Goal: Task Accomplishment & Management: Use online tool/utility

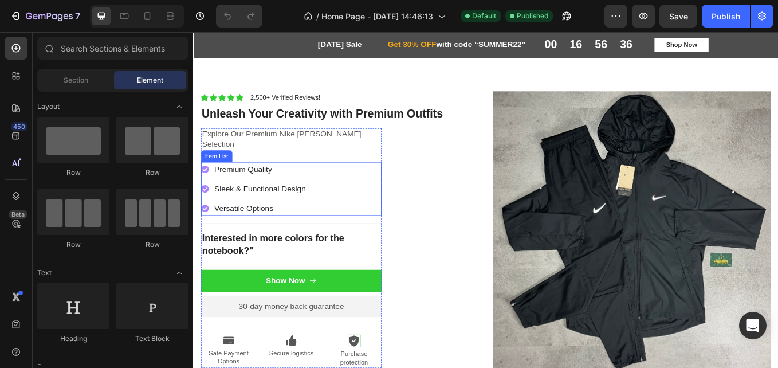
click at [209, 188] on icon at bounding box center [206, 192] width 9 height 9
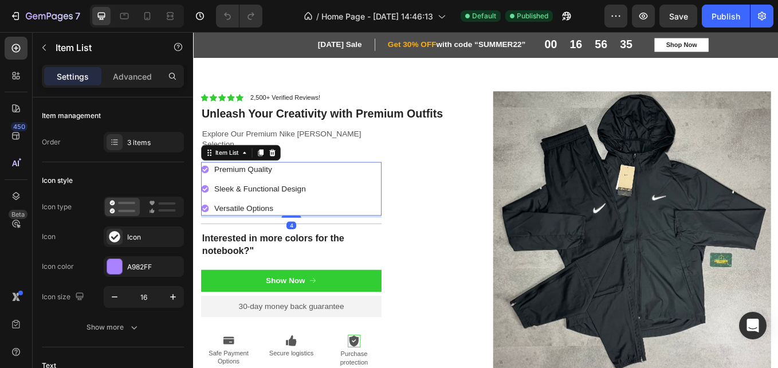
click at [209, 188] on icon at bounding box center [206, 192] width 9 height 9
click at [110, 268] on div at bounding box center [114, 266] width 15 height 15
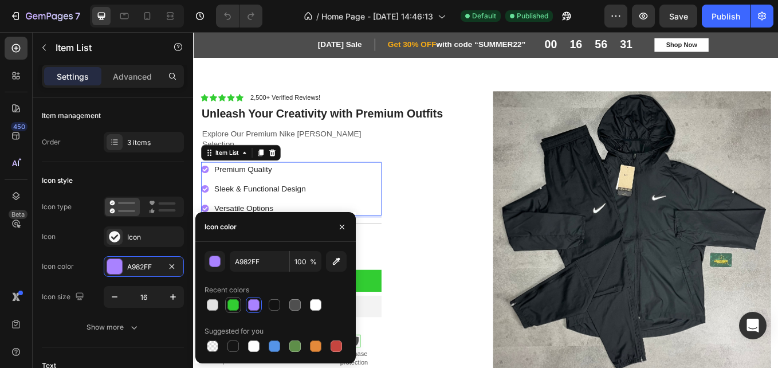
click at [231, 305] on div at bounding box center [232, 304] width 11 height 11
type input "32CD32"
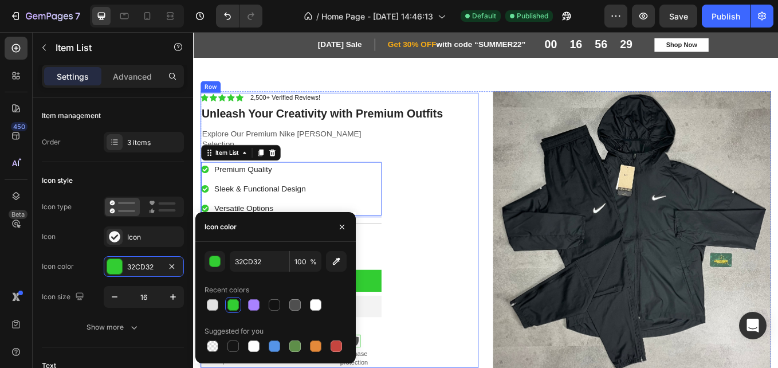
click at [513, 192] on div "Icon Icon Icon Icon Icon Icon List 2,500+ Verified Reviews! Text Block Row Unle…" at bounding box center [365, 264] width 327 height 323
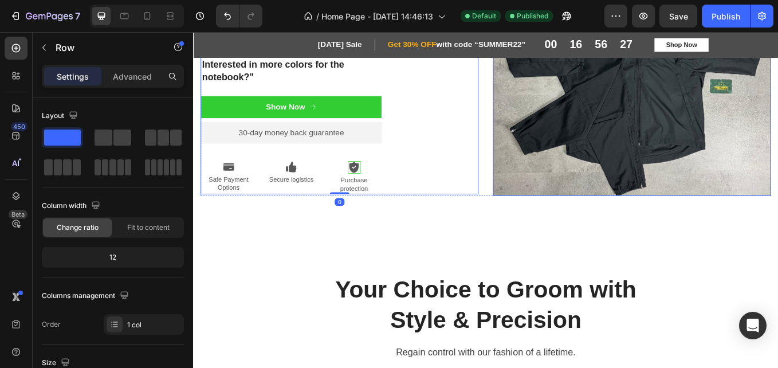
scroll to position [205, 0]
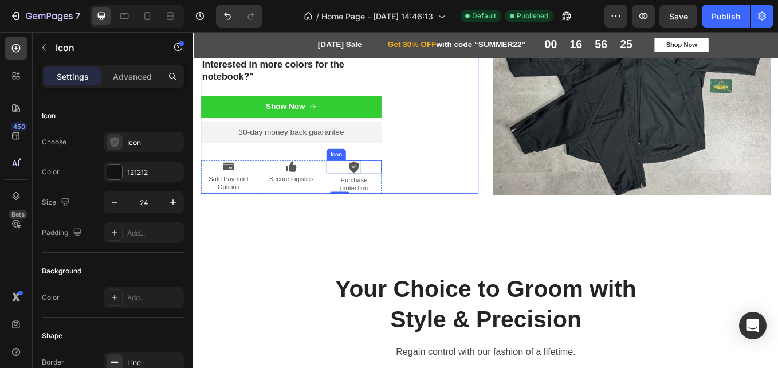
click at [384, 184] on icon at bounding box center [381, 190] width 11 height 13
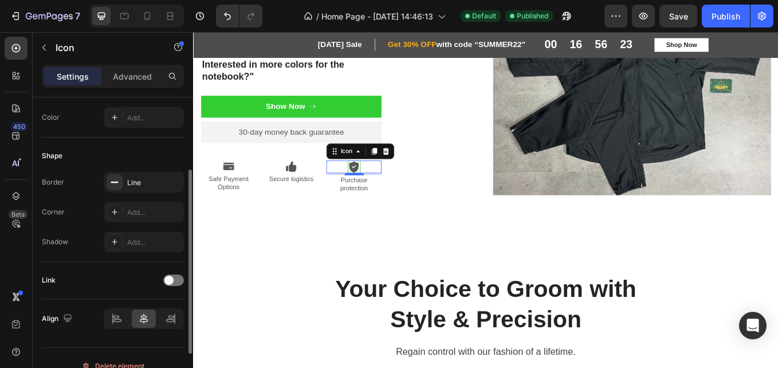
scroll to position [151, 0]
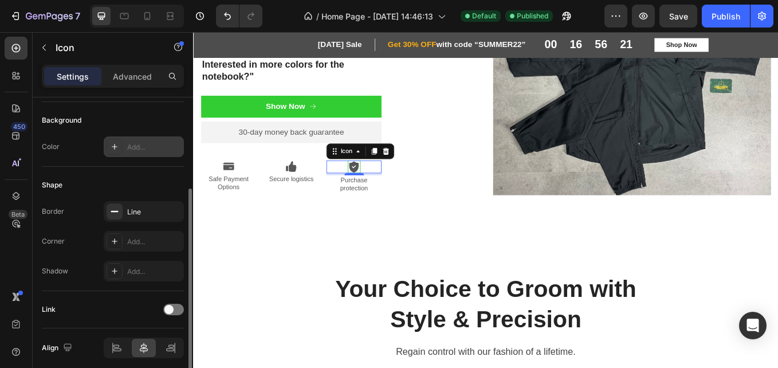
click at [109, 143] on div at bounding box center [115, 147] width 16 height 16
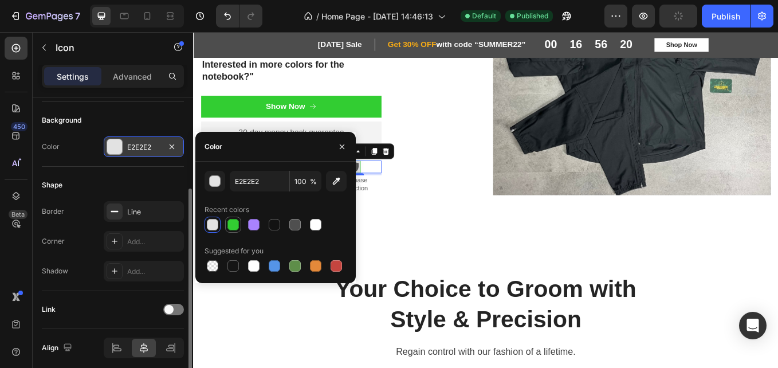
click at [233, 226] on div at bounding box center [232, 224] width 11 height 11
type input "32CD32"
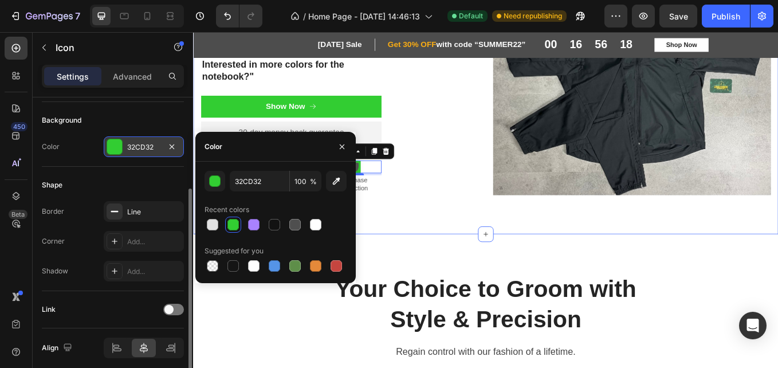
click at [430, 225] on div "Icon Icon Icon Icon Icon Icon List 2,500+ Verified Reviews! Text Block Row Unle…" at bounding box center [537, 65] width 670 height 336
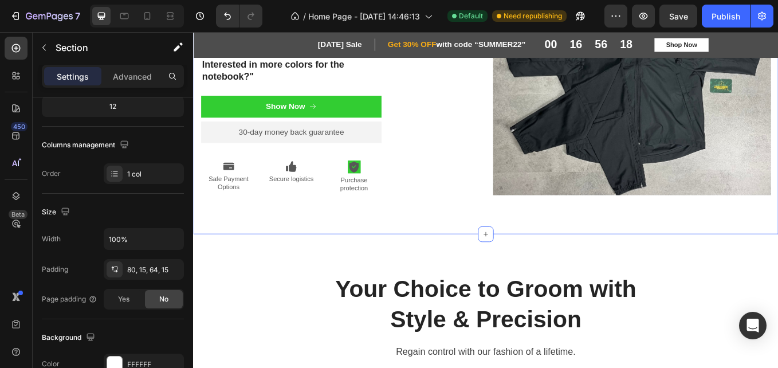
scroll to position [0, 0]
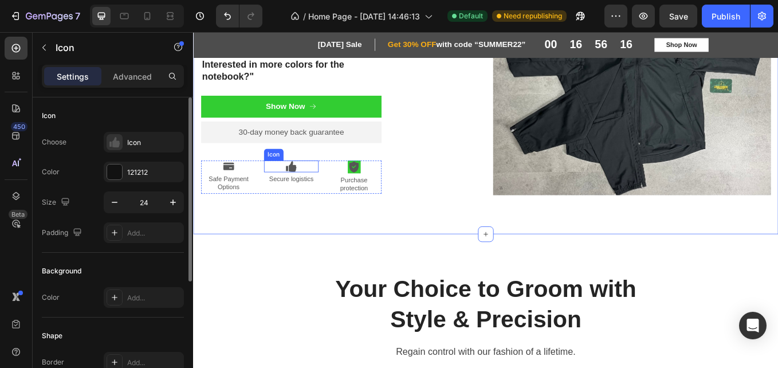
click at [304, 183] on icon at bounding box center [307, 190] width 13 height 14
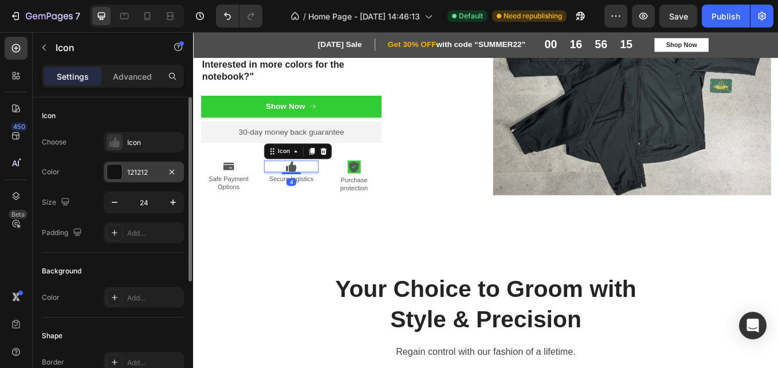
click at [120, 174] on div at bounding box center [114, 171] width 15 height 15
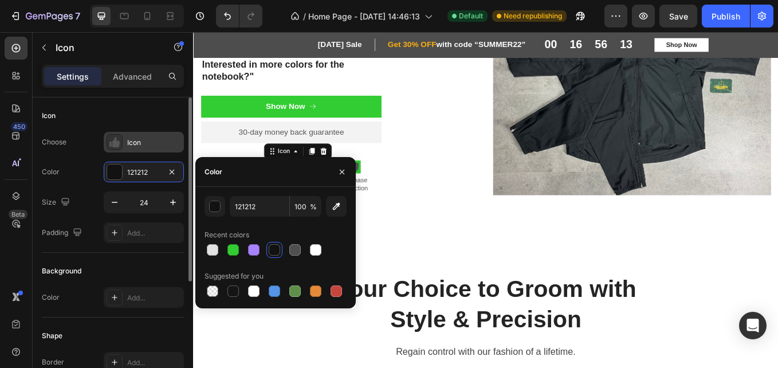
click at [119, 147] on icon at bounding box center [115, 142] width 7 height 10
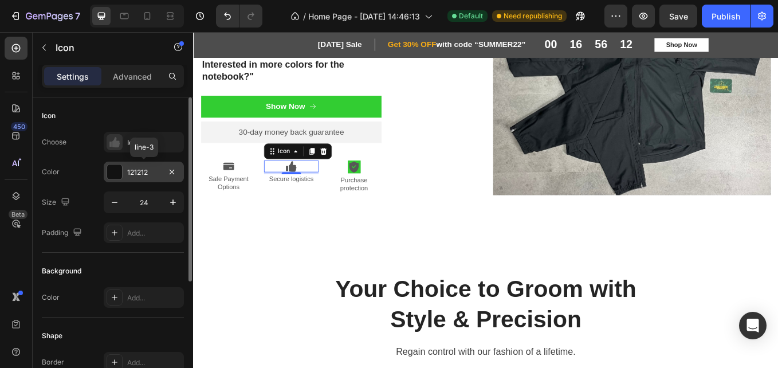
click at [118, 171] on div at bounding box center [114, 171] width 15 height 15
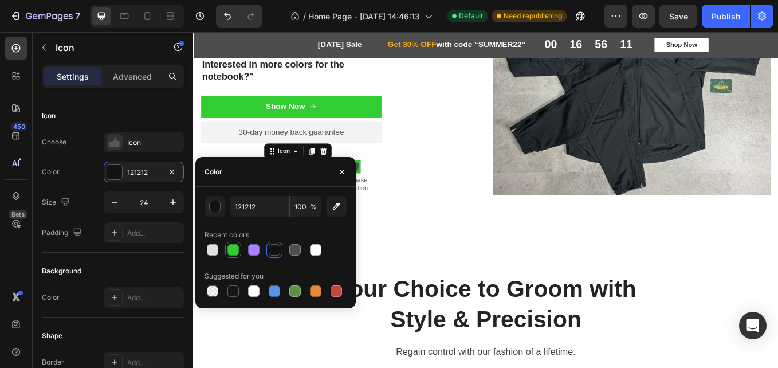
click at [233, 249] on div at bounding box center [232, 249] width 11 height 11
type input "32CD32"
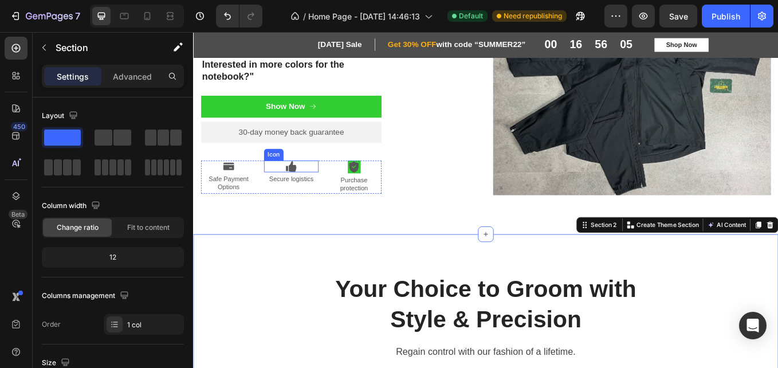
click at [308, 184] on icon at bounding box center [309, 190] width 9 height 13
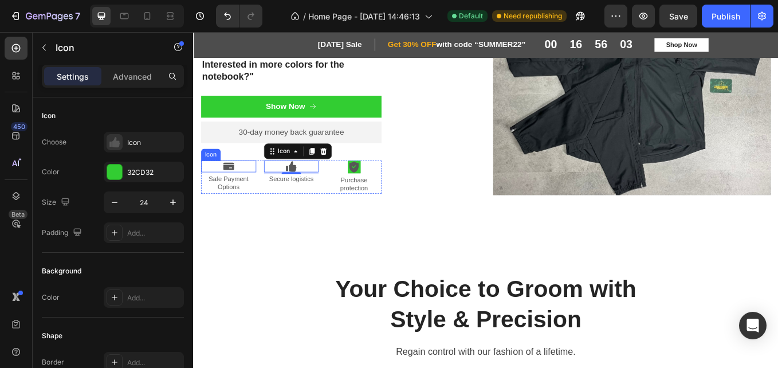
click at [233, 186] on icon at bounding box center [234, 190] width 13 height 9
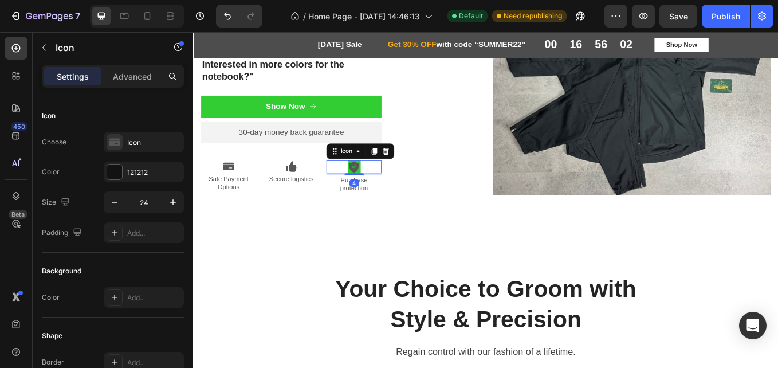
click at [382, 183] on icon at bounding box center [381, 190] width 13 height 14
click at [116, 173] on div at bounding box center [114, 171] width 15 height 15
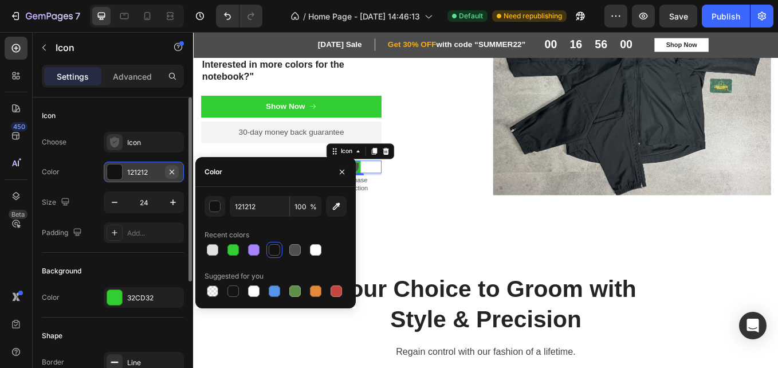
click at [167, 171] on icon "button" at bounding box center [171, 171] width 9 height 9
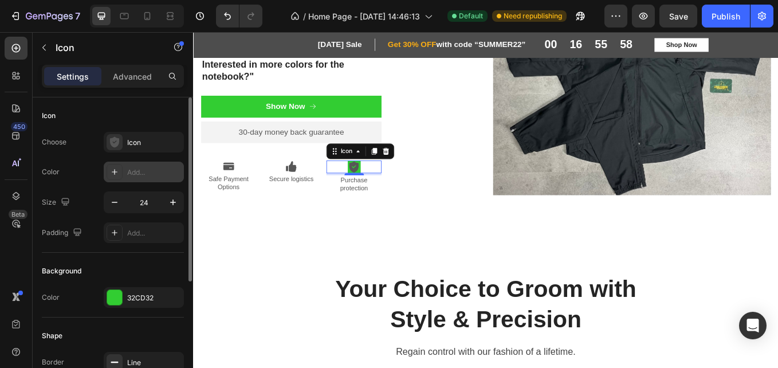
click at [124, 171] on div "Add..." at bounding box center [144, 172] width 80 height 21
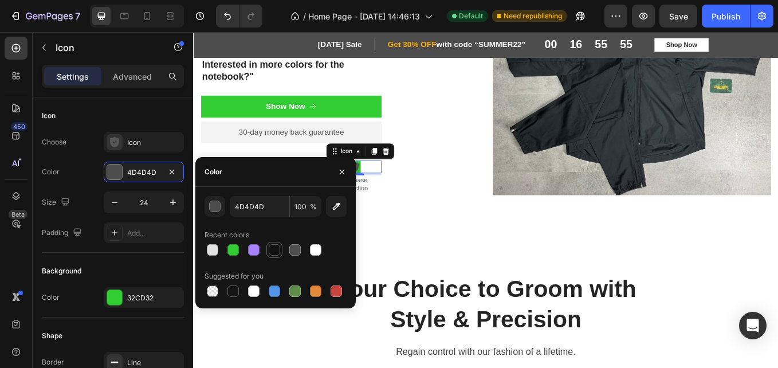
click at [281, 253] on div at bounding box center [274, 250] width 16 height 16
type input "121212"
click at [407, 253] on div "Icon Icon Icon Icon Icon Icon List 2,500+ Verified Reviews! Text Block Row Unle…" at bounding box center [536, 60] width 687 height 418
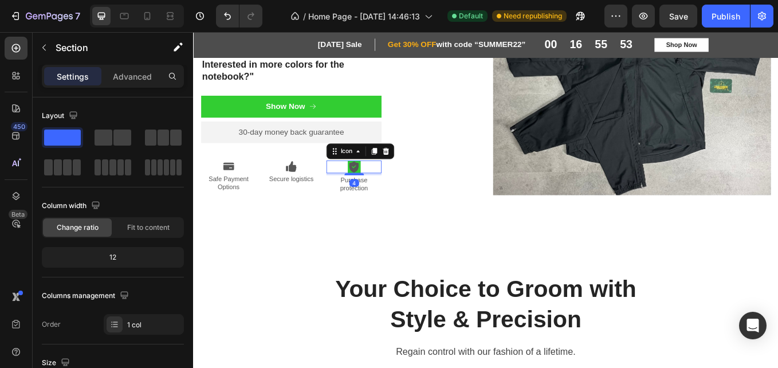
click at [386, 184] on icon at bounding box center [381, 190] width 11 height 13
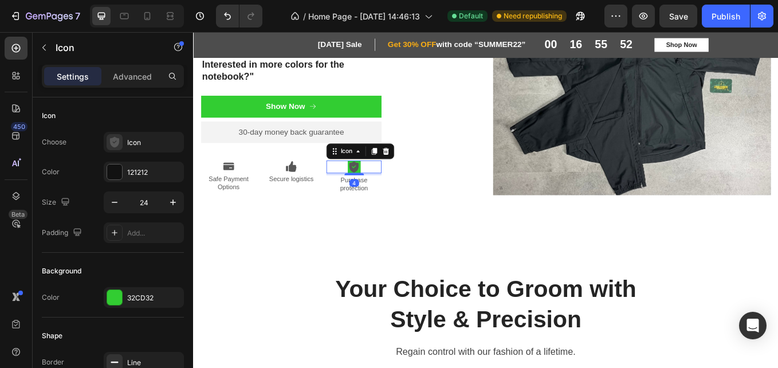
click at [386, 184] on icon at bounding box center [381, 190] width 11 height 13
click at [111, 302] on div at bounding box center [114, 297] width 15 height 15
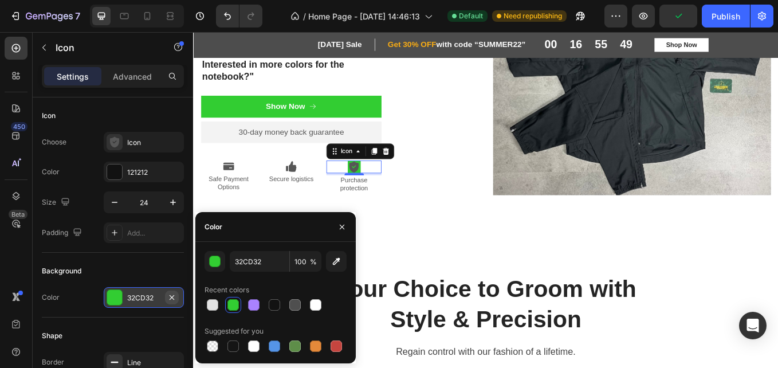
click at [174, 294] on icon "button" at bounding box center [171, 297] width 9 height 9
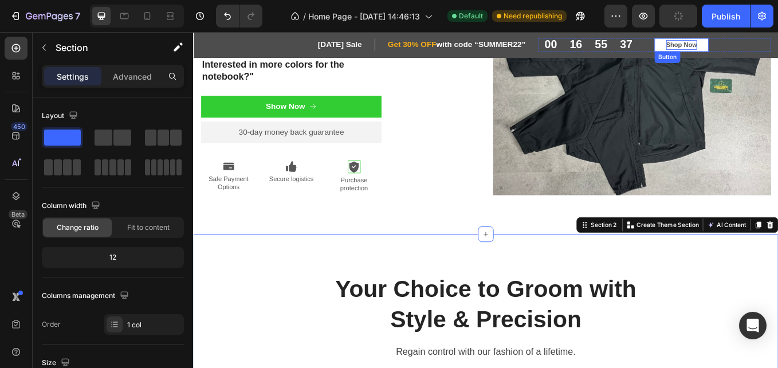
click at [764, 46] on div "Shop Now" at bounding box center [767, 46] width 37 height 11
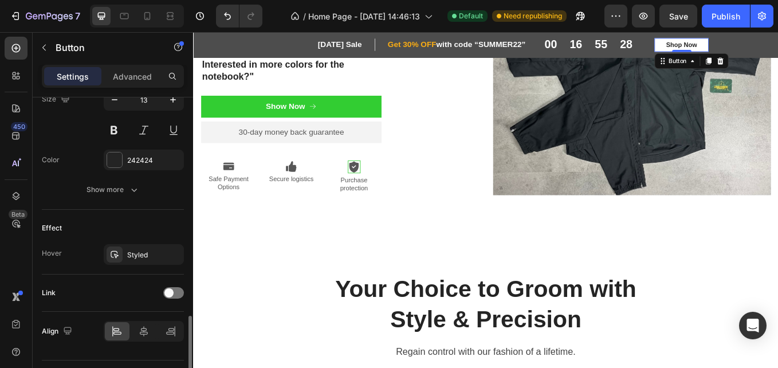
scroll to position [518, 0]
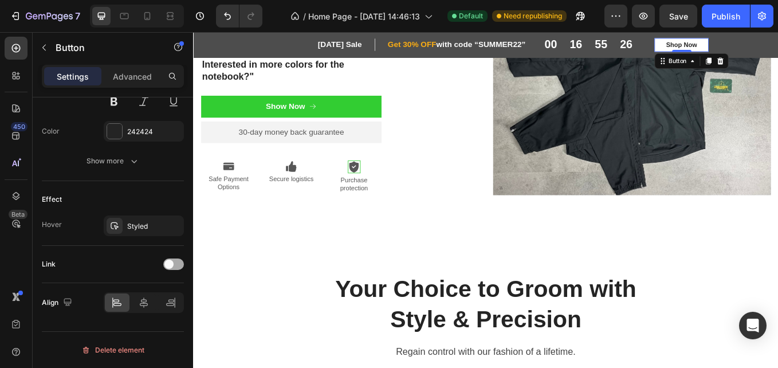
click at [174, 262] on div at bounding box center [173, 263] width 21 height 11
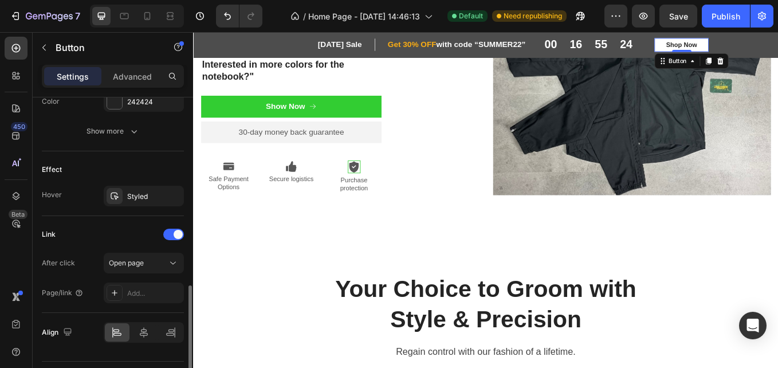
scroll to position [548, 0]
click at [127, 273] on button "Open page" at bounding box center [144, 263] width 80 height 21
click at [140, 298] on div "Add..." at bounding box center [154, 294] width 54 height 10
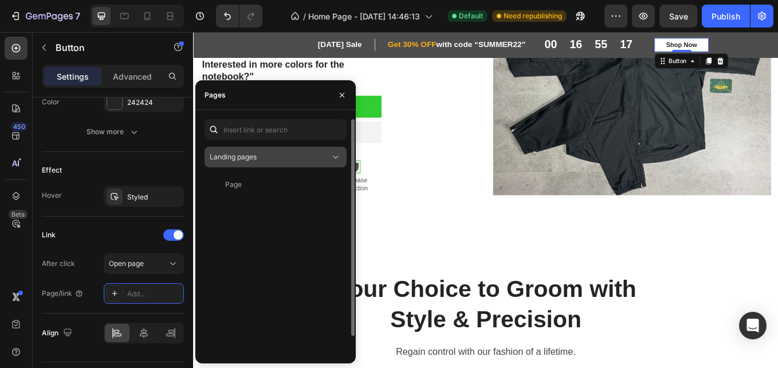
click at [265, 160] on div "Landing pages" at bounding box center [270, 157] width 120 height 10
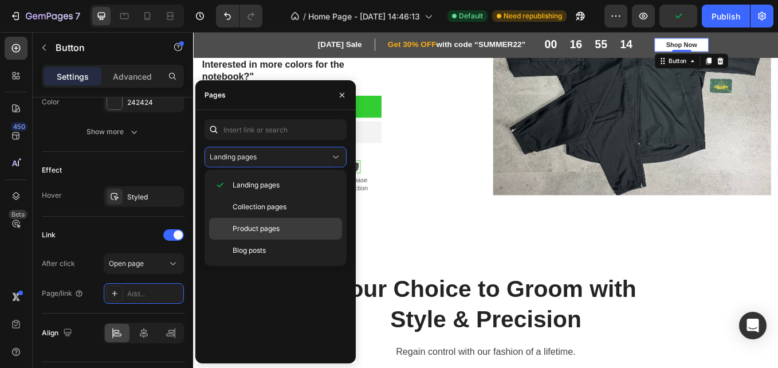
click at [281, 223] on p "Product pages" at bounding box center [285, 228] width 104 height 10
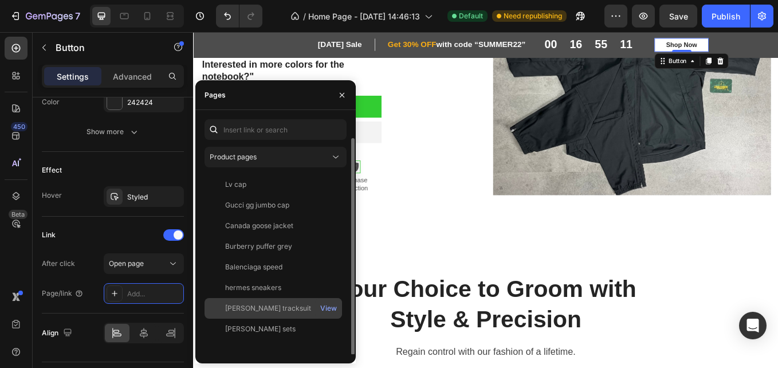
scroll to position [19, 0]
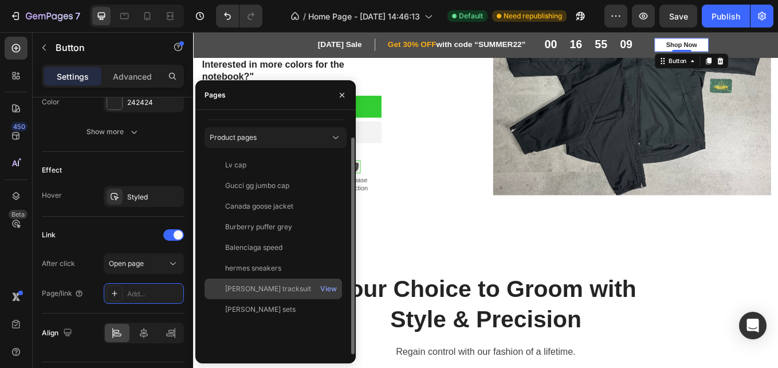
click at [260, 293] on div "[PERSON_NAME] tracksuit" at bounding box center [268, 289] width 86 height 10
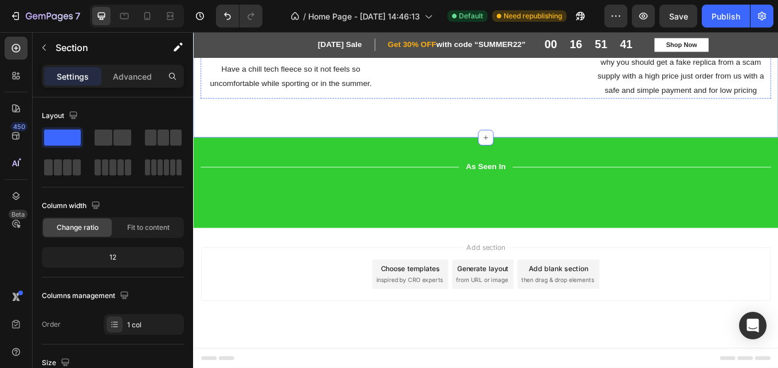
scroll to position [843, 0]
click at [225, 225] on div "Image" at bounding box center [249, 225] width 95 height 0
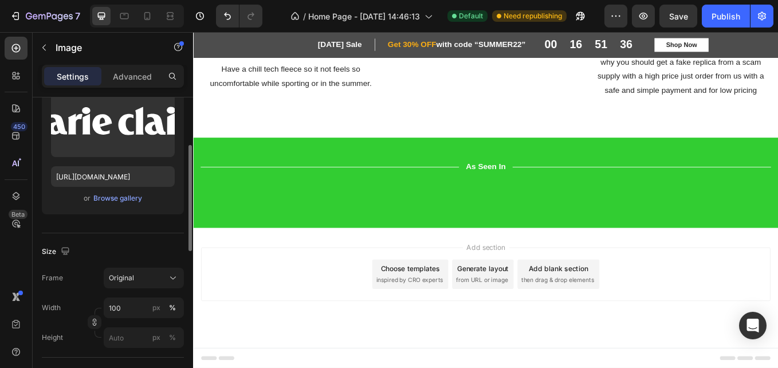
scroll to position [137, 0]
click at [136, 199] on div "Browse gallery" at bounding box center [117, 197] width 49 height 10
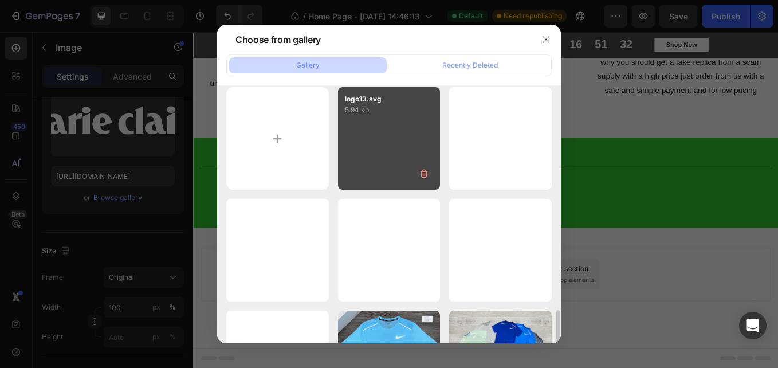
scroll to position [198, 0]
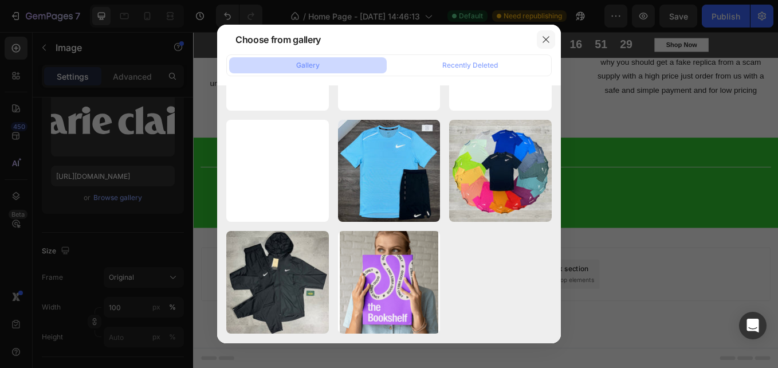
click at [552, 42] on button "button" at bounding box center [546, 39] width 18 height 18
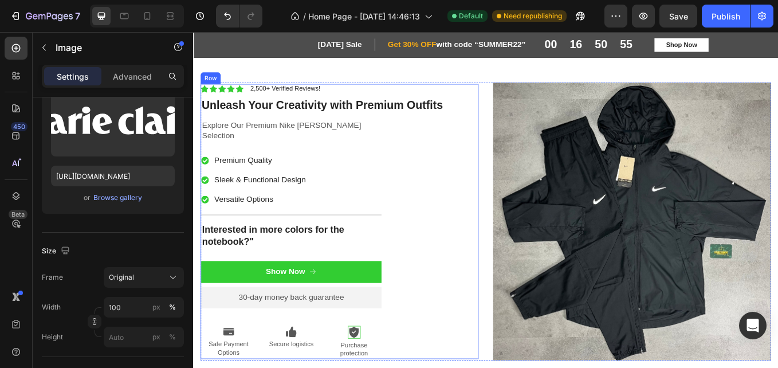
scroll to position [0, 0]
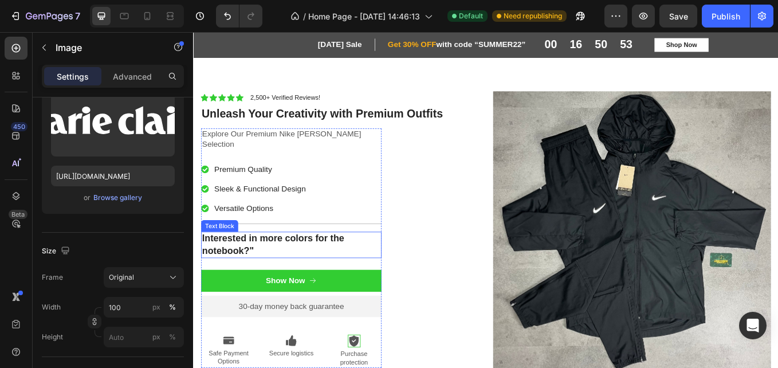
click at [252, 280] on p "Interested in more colors for the notebook?"" at bounding box center [308, 282] width 210 height 28
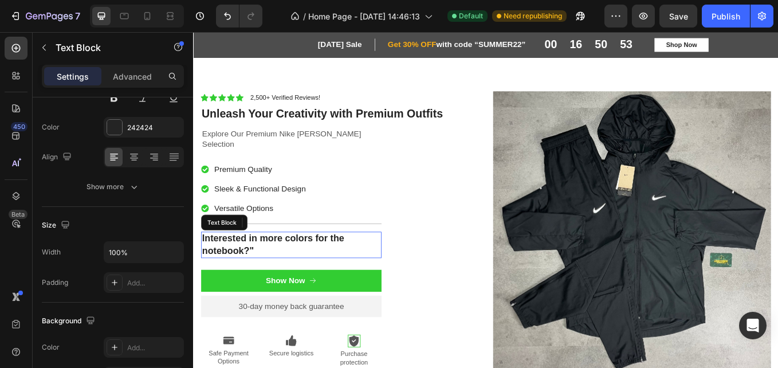
click at [252, 280] on p "Interested in more colors for the notebook?"" at bounding box center [308, 282] width 210 height 28
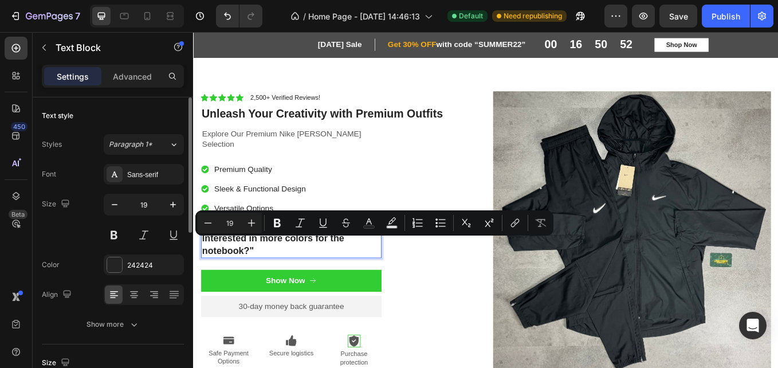
click at [245, 280] on p "Interested in more colors for the notebook?"" at bounding box center [308, 282] width 210 height 28
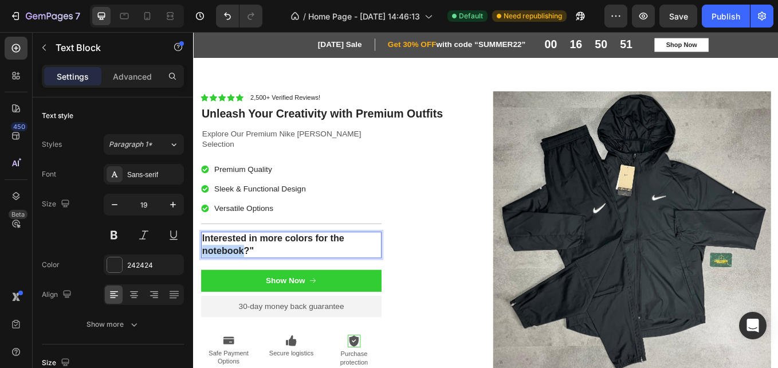
click at [245, 280] on p "Interested in more colors for the notebook?"" at bounding box center [308, 282] width 210 height 28
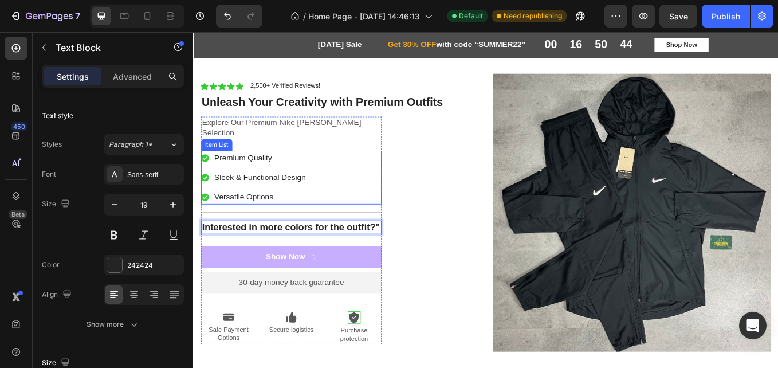
scroll to position [22, 0]
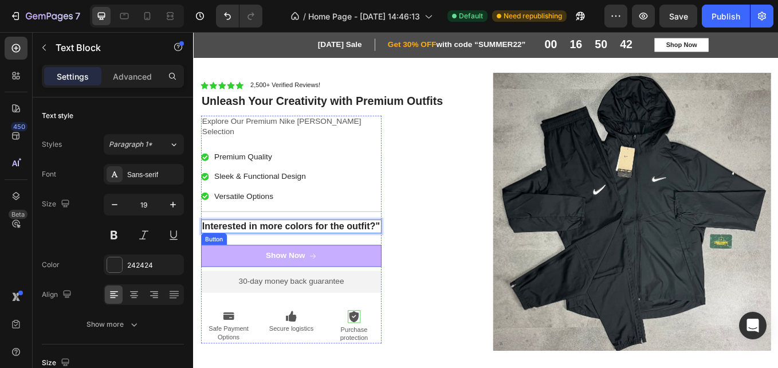
click at [339, 293] on link "Show Now" at bounding box center [308, 295] width 212 height 26
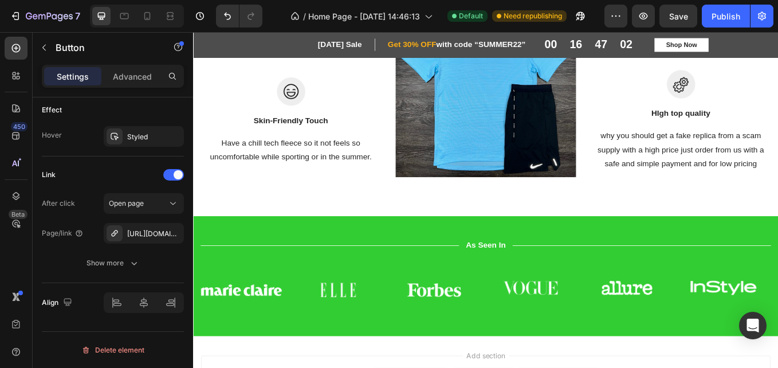
scroll to position [843, 0]
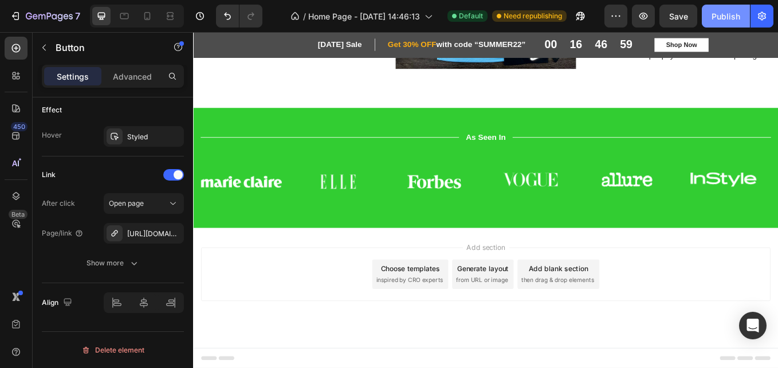
click at [732, 16] on div "Publish" at bounding box center [726, 16] width 29 height 12
